Goal: Transaction & Acquisition: Purchase product/service

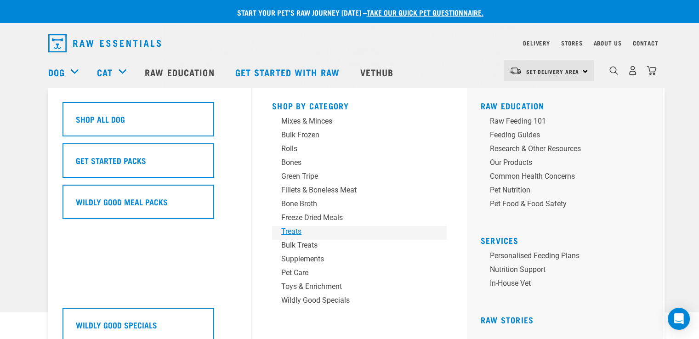
click at [296, 232] on div "Treats" at bounding box center [352, 231] width 143 height 11
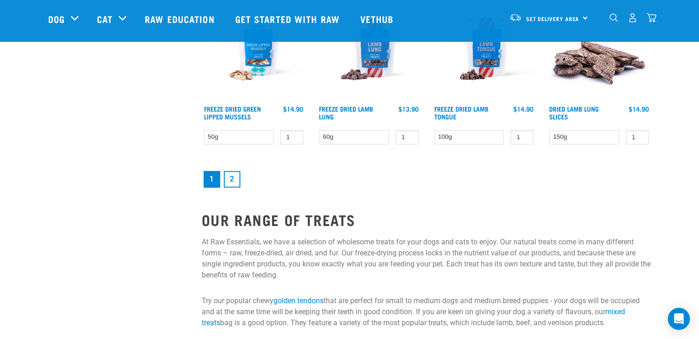
scroll to position [1333, 0]
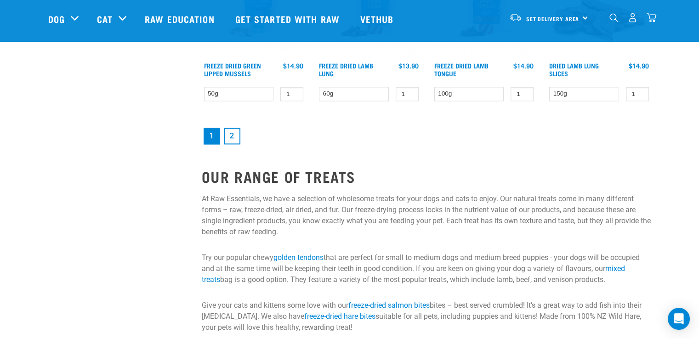
click at [231, 130] on link "2" at bounding box center [232, 136] width 17 height 17
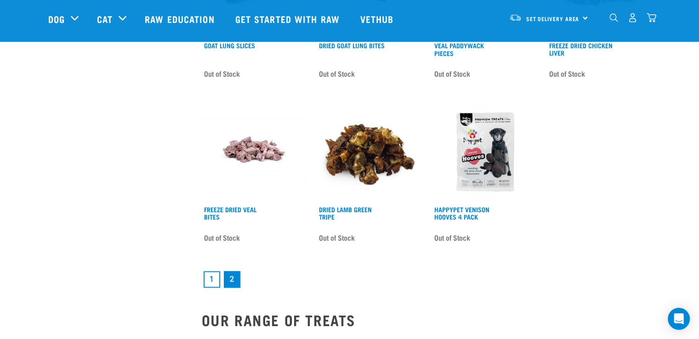
scroll to position [1241, 0]
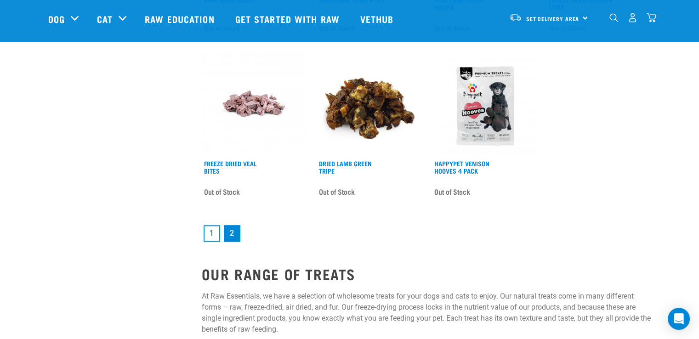
click at [211, 226] on link "1" at bounding box center [212, 233] width 17 height 17
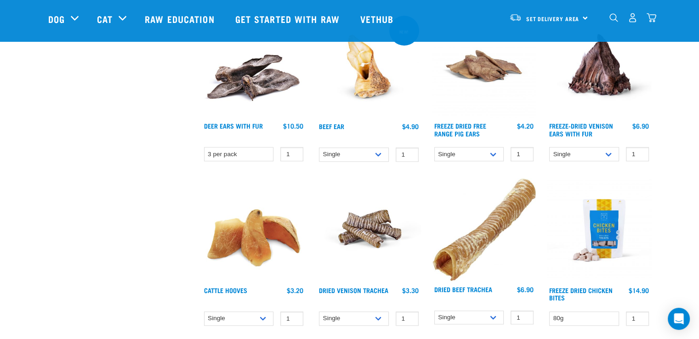
scroll to position [781, 0]
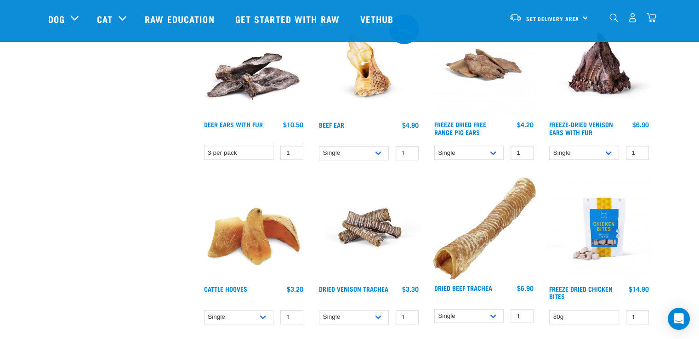
click at [257, 236] on img at bounding box center [254, 229] width 104 height 104
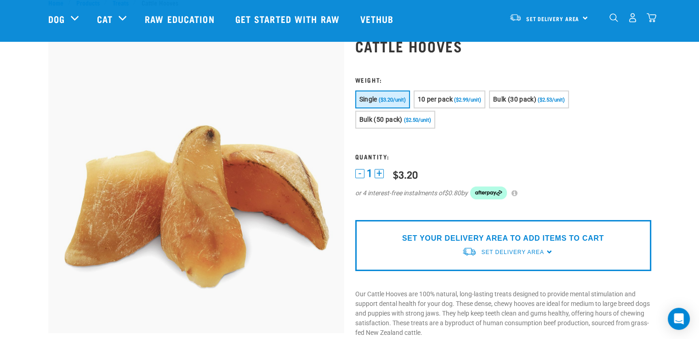
scroll to position [46, 0]
